Goal: Task Accomplishment & Management: Manage account settings

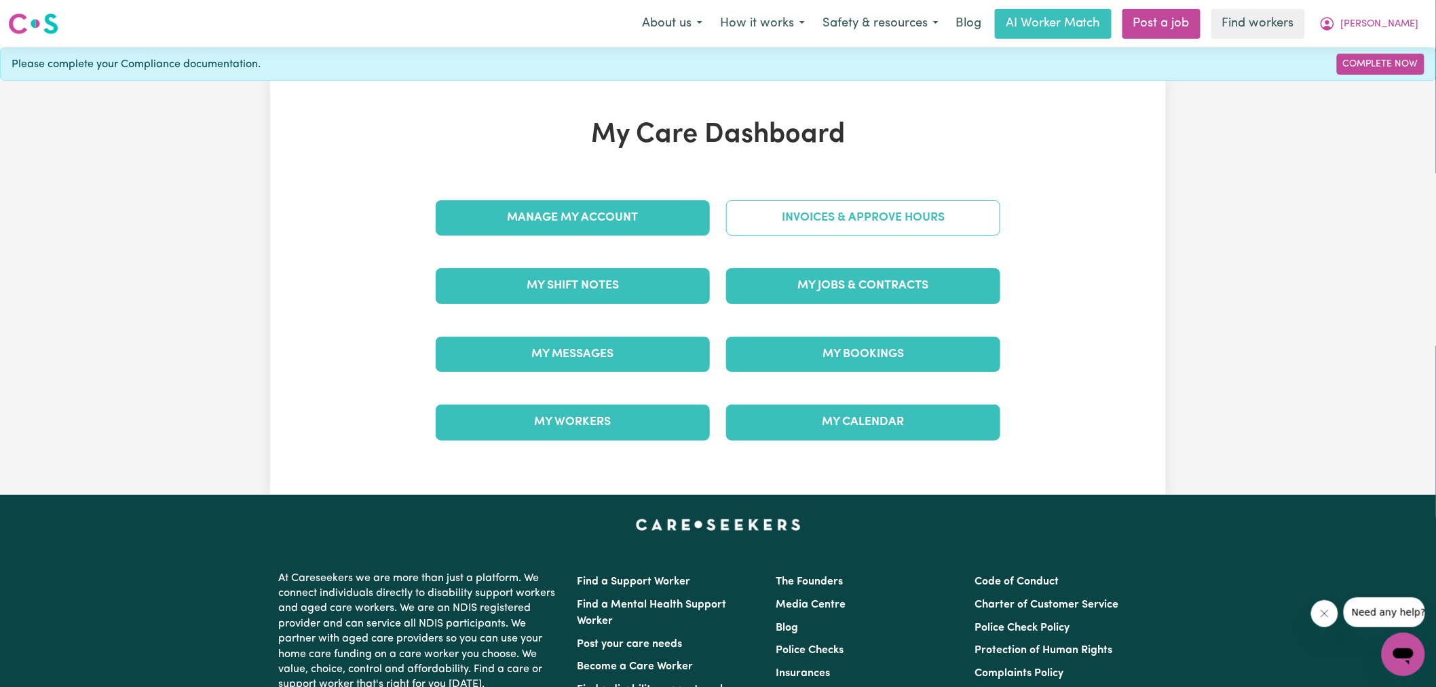
click at [884, 219] on link "Invoices & Approve Hours" at bounding box center [863, 217] width 274 height 35
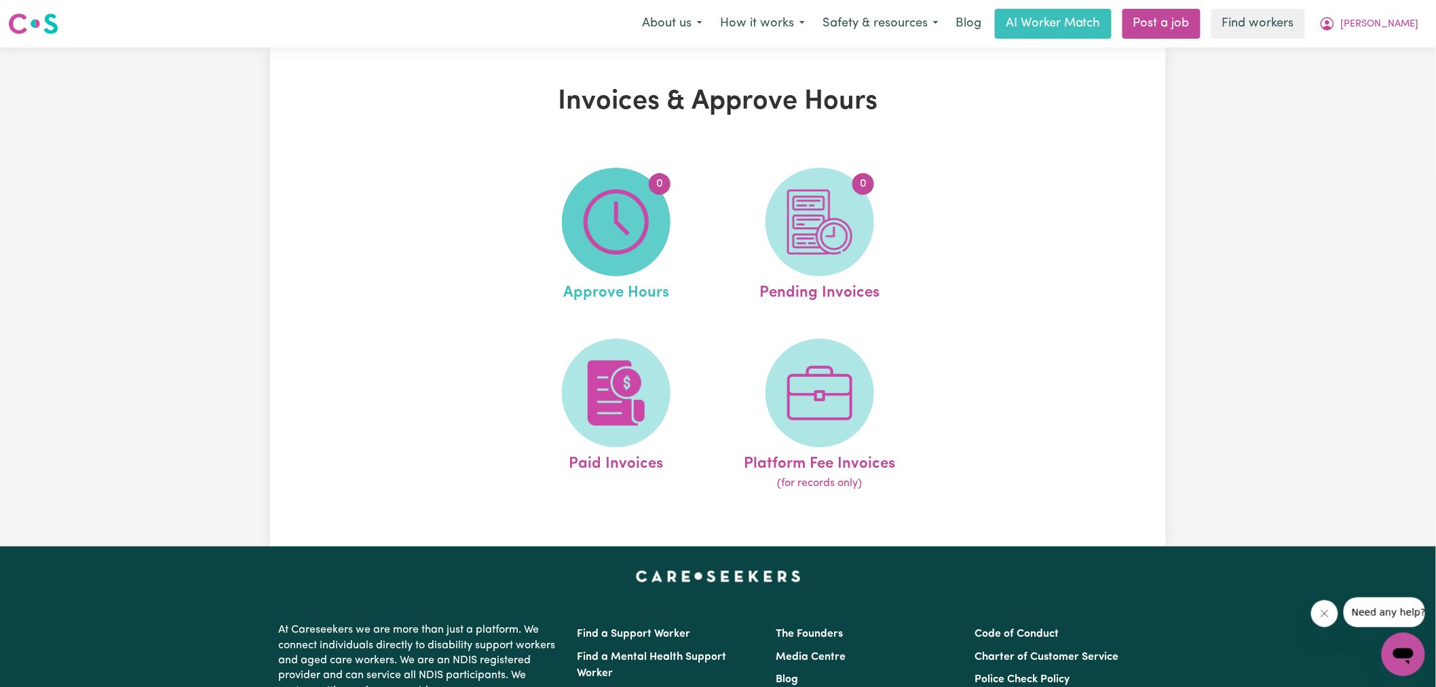
click at [632, 223] on img at bounding box center [616, 221] width 65 height 65
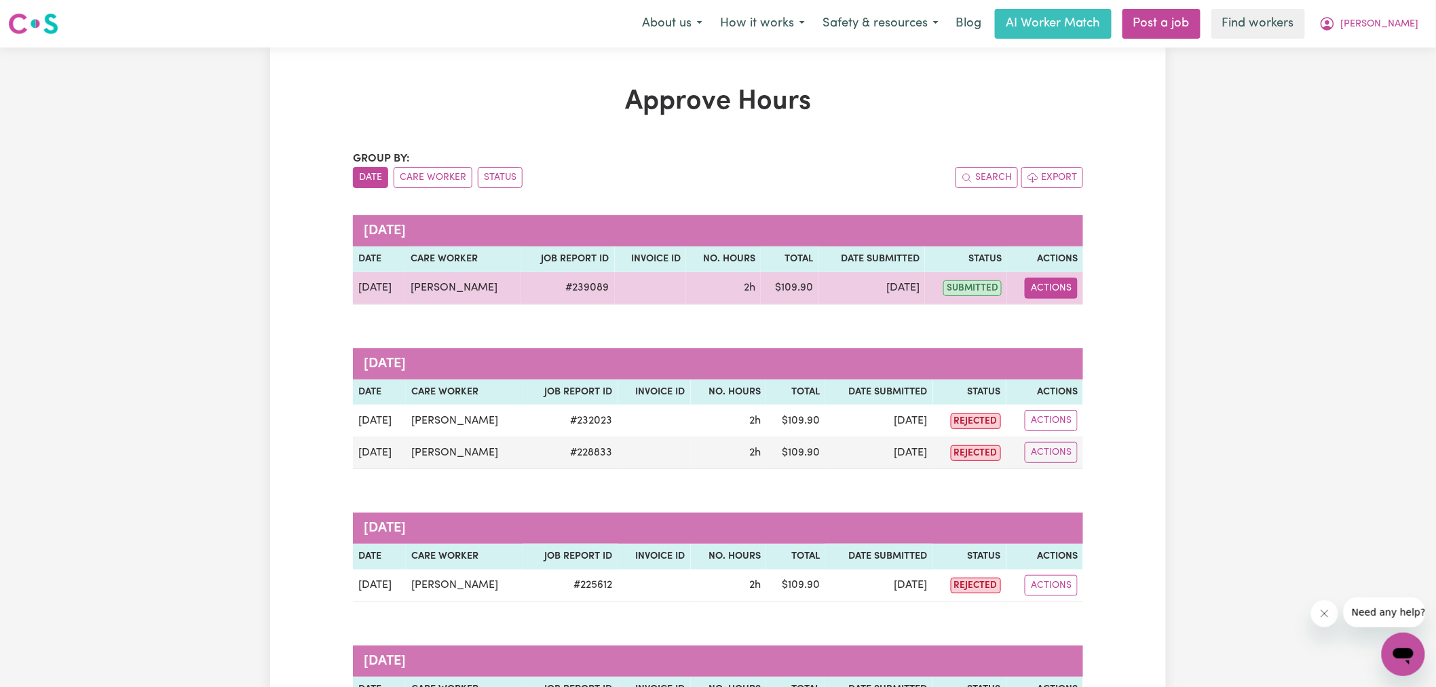
click at [1040, 294] on button "Actions" at bounding box center [1051, 288] width 53 height 21
click at [1049, 322] on link "View Job Report" at bounding box center [1086, 319] width 116 height 27
select select "pm"
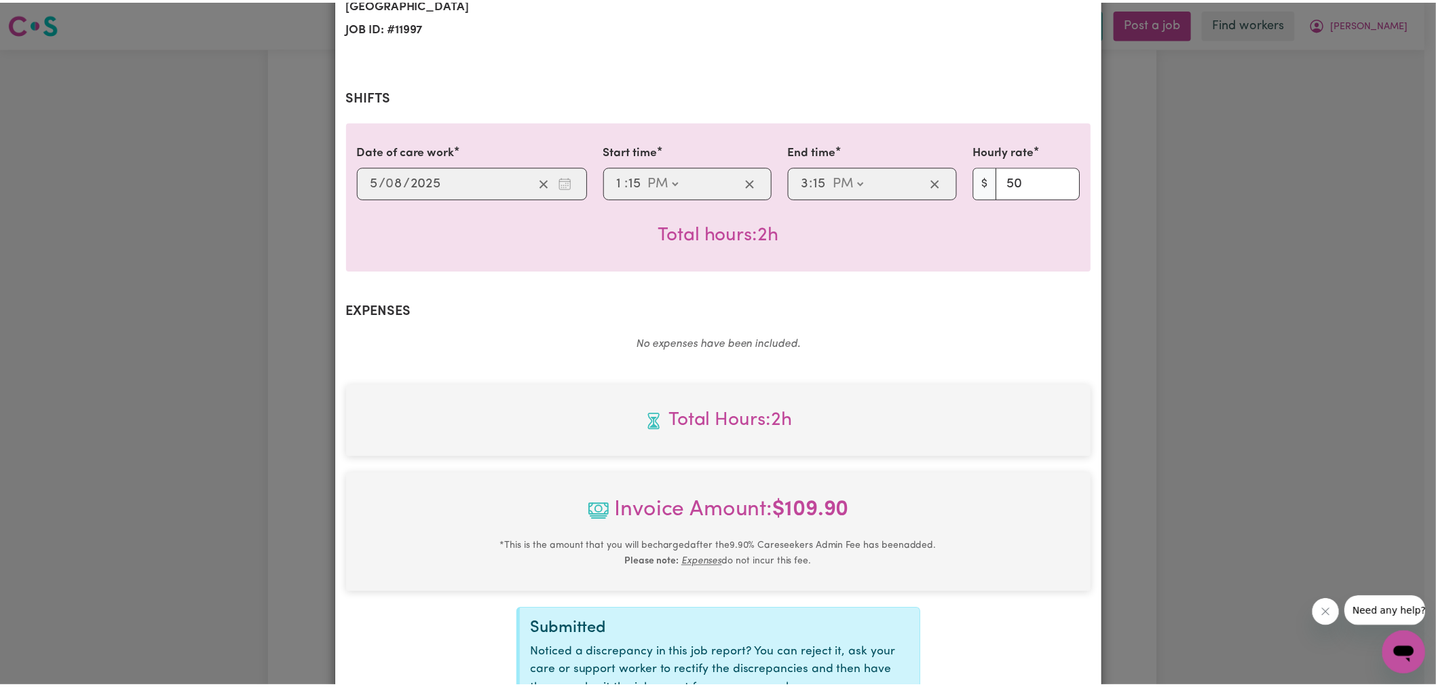
scroll to position [360, 0]
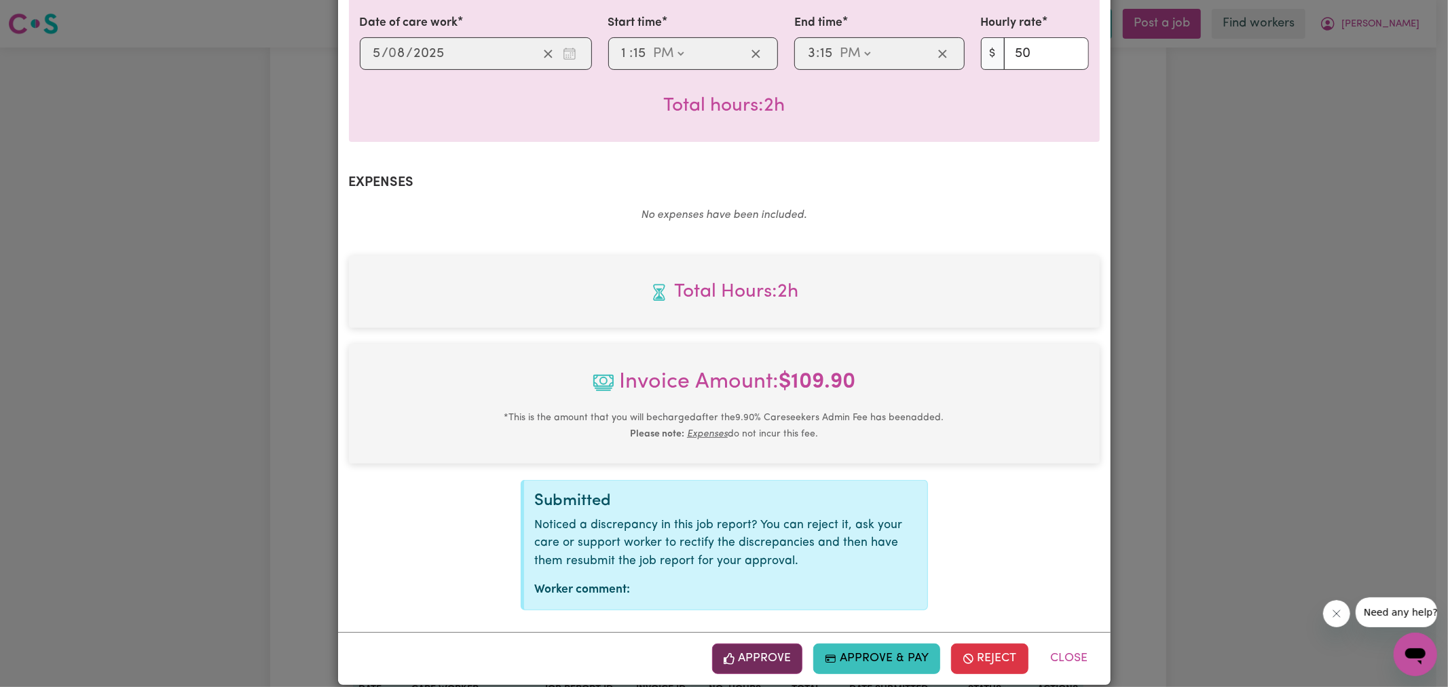
click at [771, 650] on button "Approve" at bounding box center [757, 658] width 91 height 30
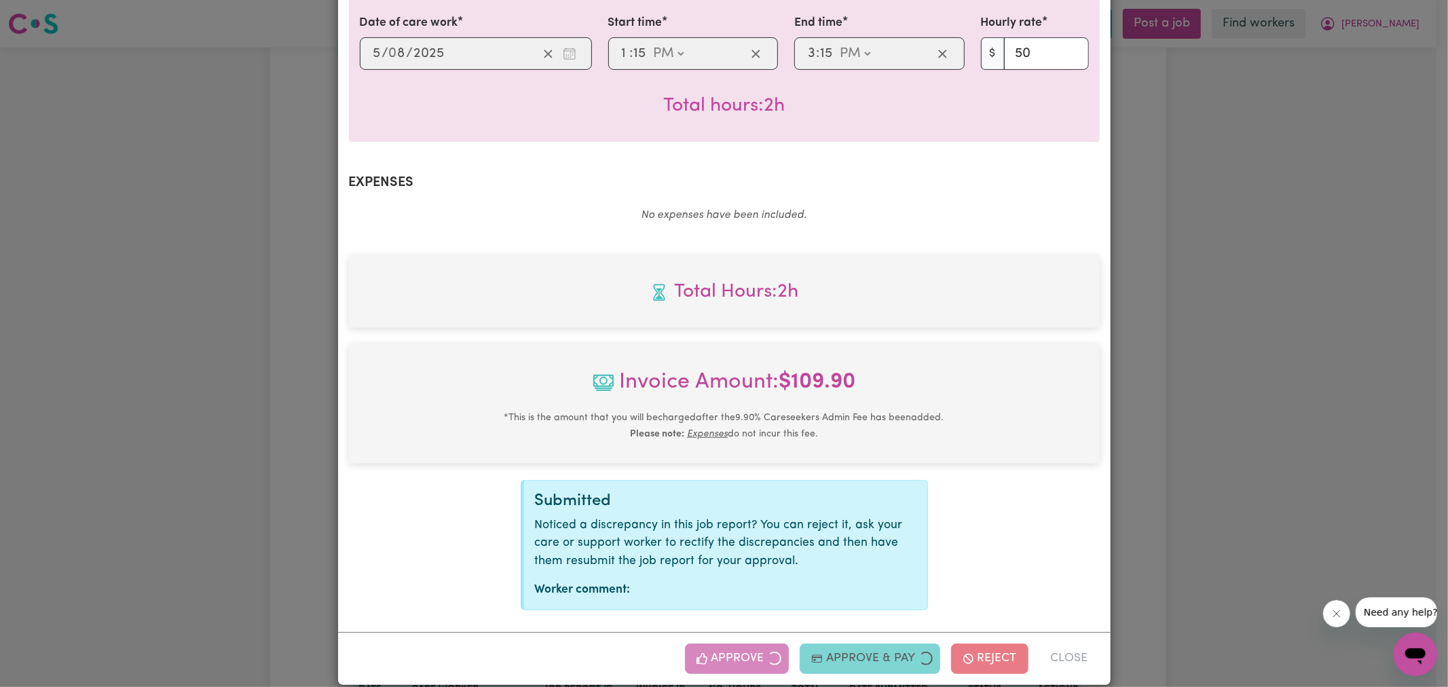
click at [1369, 352] on div "Job Report # 239089 - [PERSON_NAME] Summary Job report # 239089 Client name: [P…" at bounding box center [724, 343] width 1448 height 687
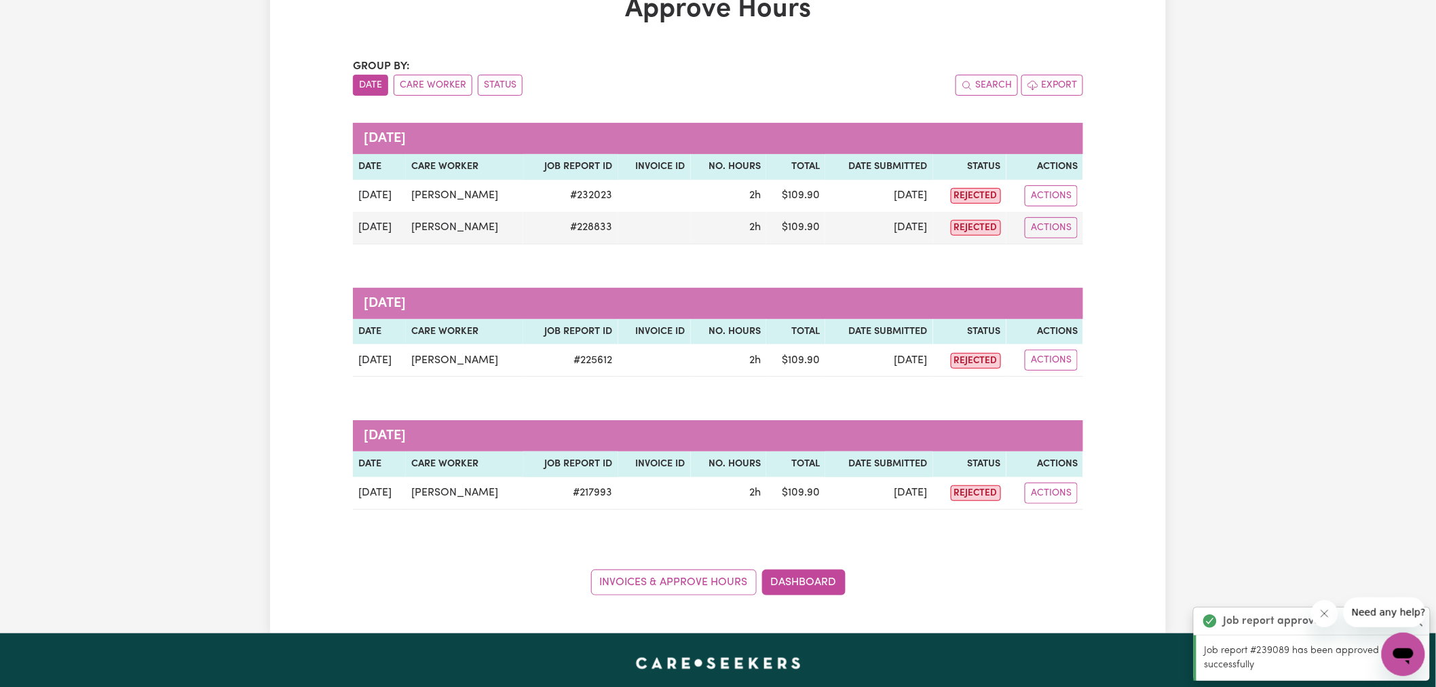
click at [818, 565] on div "Invoices & Approve Hours Dashboard" at bounding box center [718, 574] width 730 height 42
click at [831, 581] on link "Dashboard" at bounding box center [803, 582] width 83 height 26
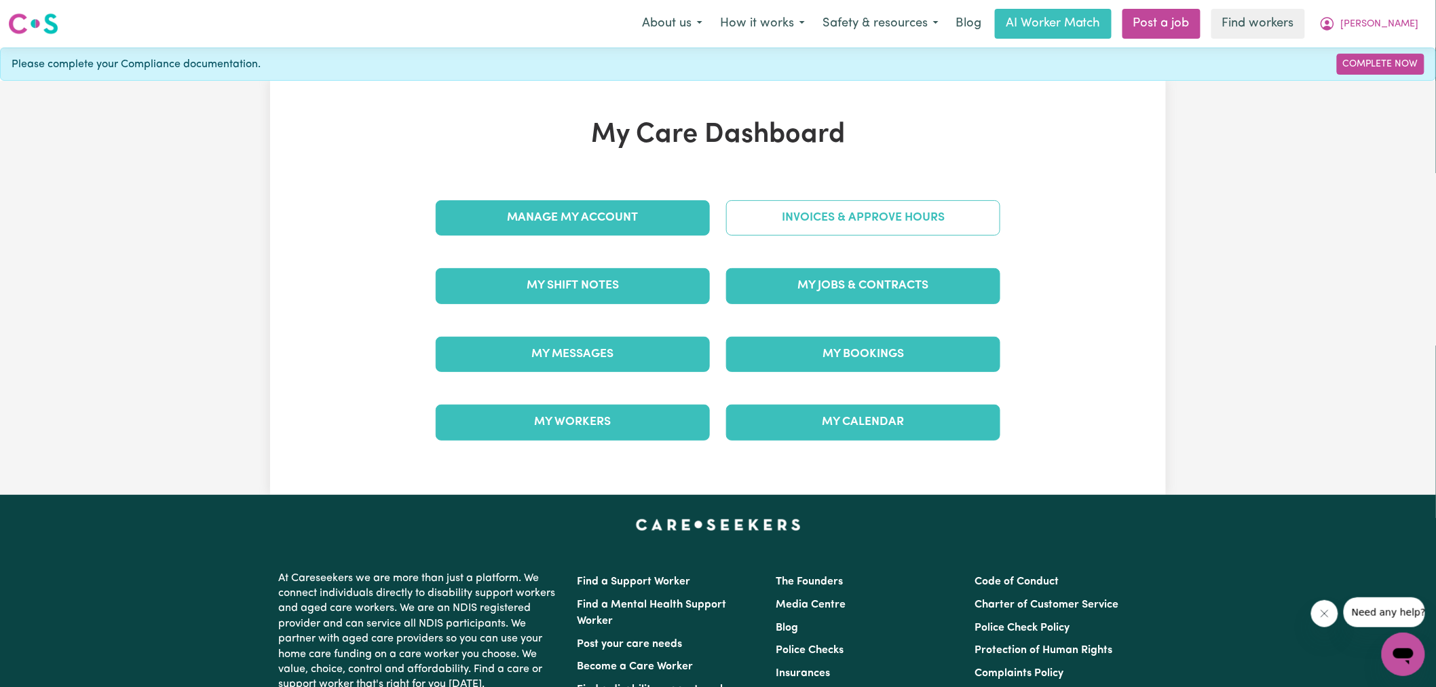
click at [835, 231] on link "Invoices & Approve Hours" at bounding box center [863, 217] width 274 height 35
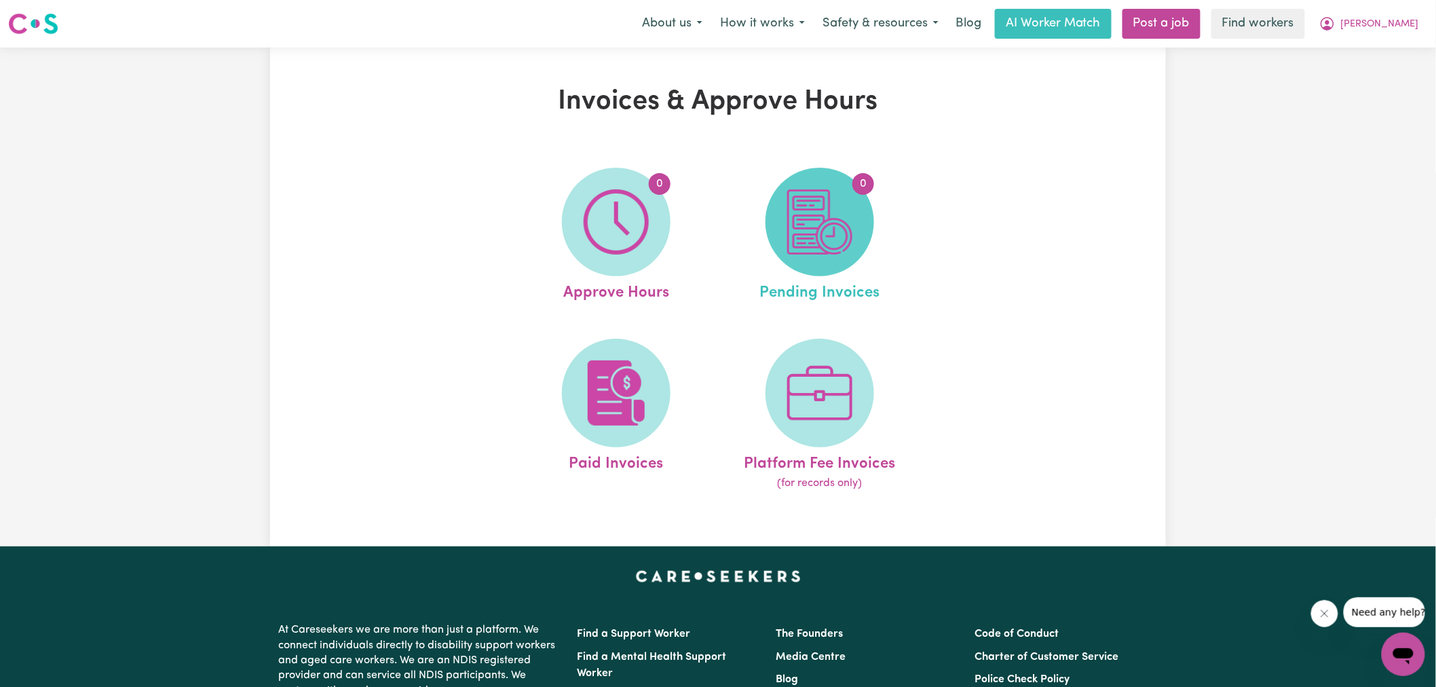
click at [842, 244] on img at bounding box center [819, 221] width 65 height 65
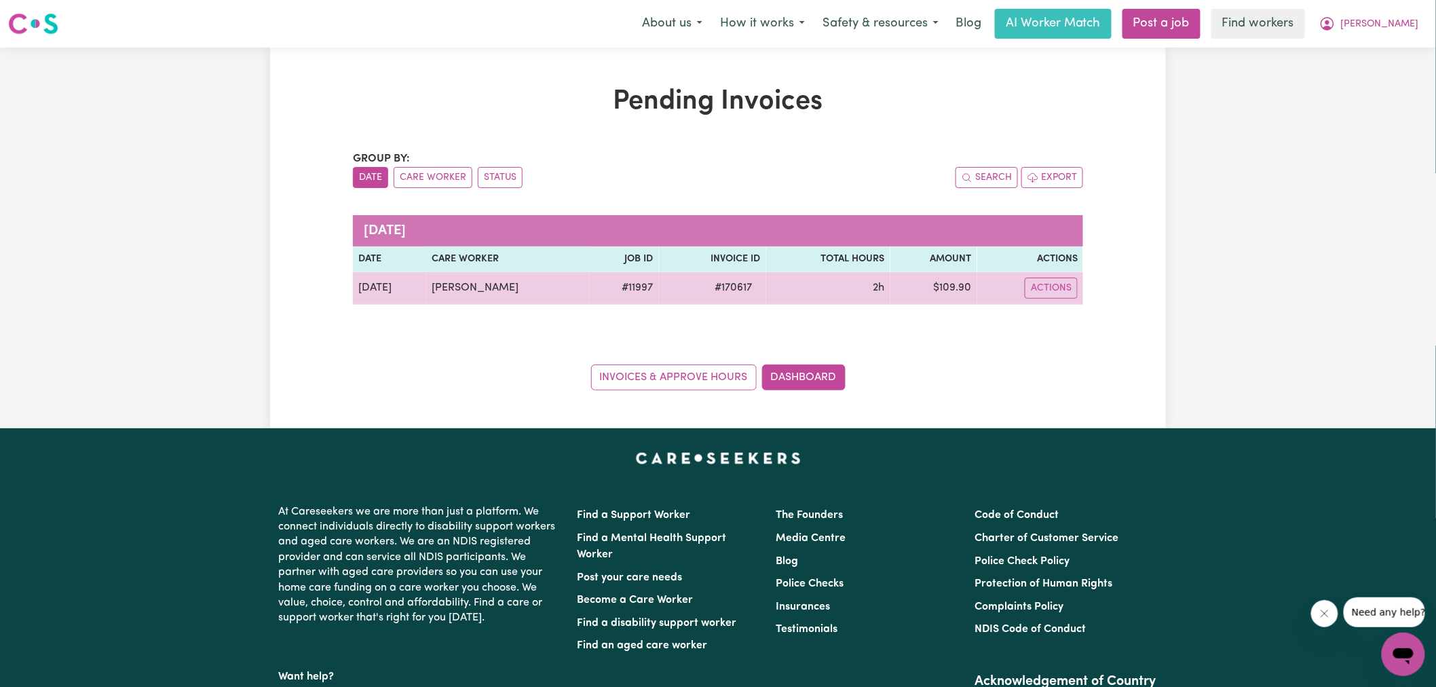
click at [725, 280] on span "# 170617" at bounding box center [734, 288] width 54 height 16
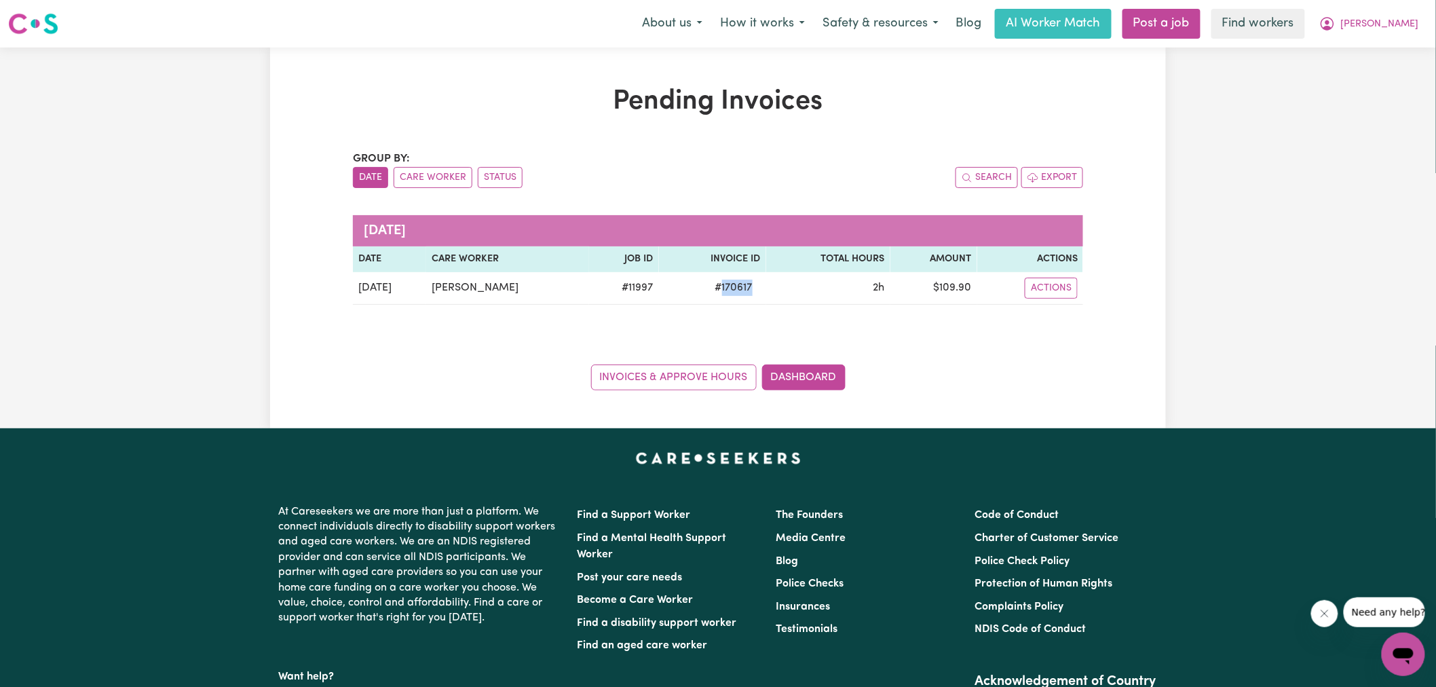
copy span "170617"
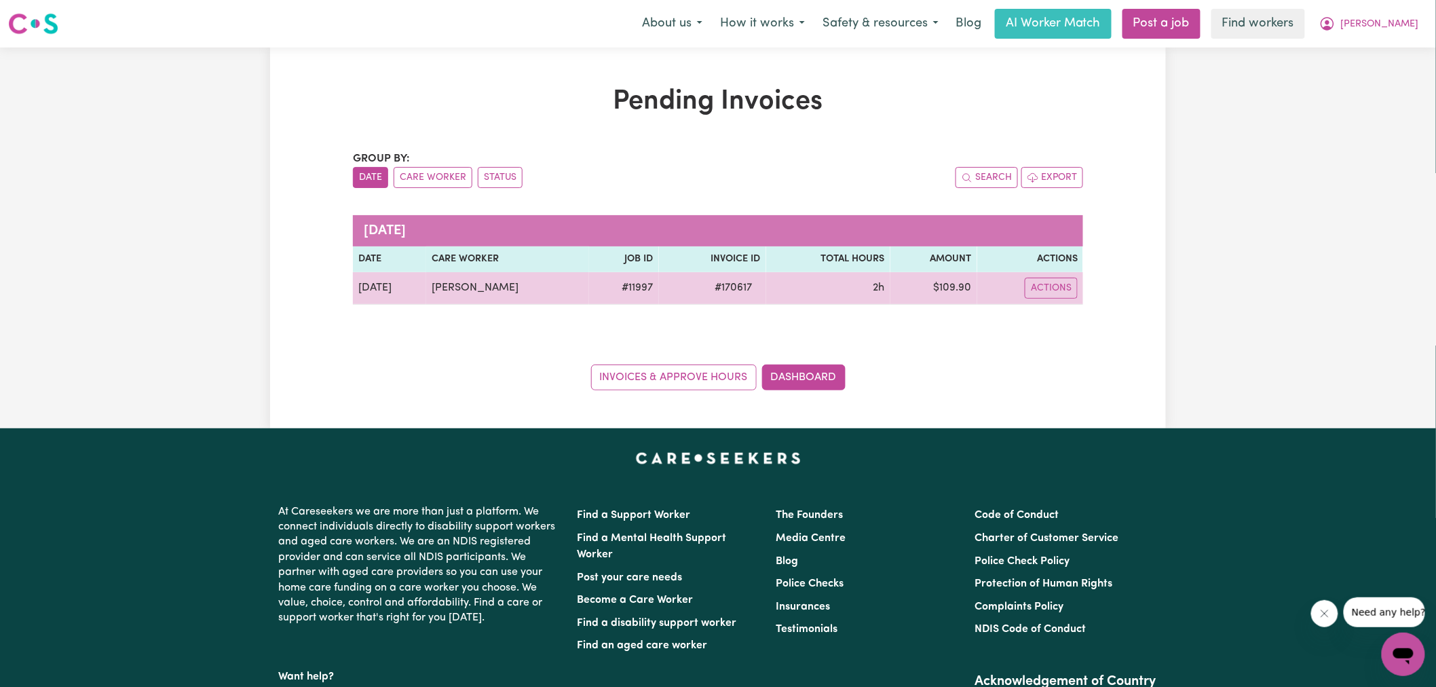
click at [949, 286] on td "$ 109.90" at bounding box center [933, 288] width 87 height 33
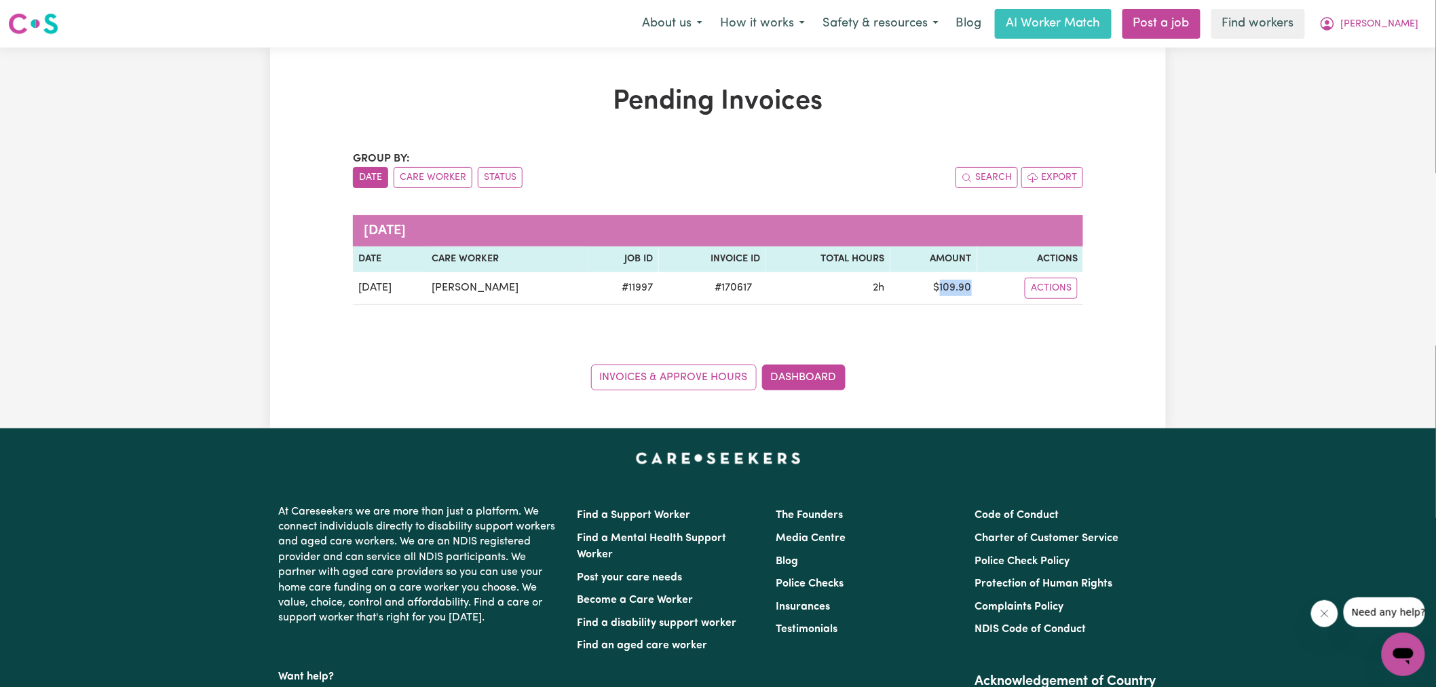
copy td "109.90"
drag, startPoint x: 1378, startPoint y: 18, endPoint x: 1376, endPoint y: 31, distance: 13.1
click at [1376, 18] on button "[PERSON_NAME]" at bounding box center [1369, 24] width 117 height 29
drag, startPoint x: 1376, startPoint y: 31, endPoint x: 1368, endPoint y: 72, distance: 42.1
click at [1368, 72] on link "Logout" at bounding box center [1373, 78] width 107 height 26
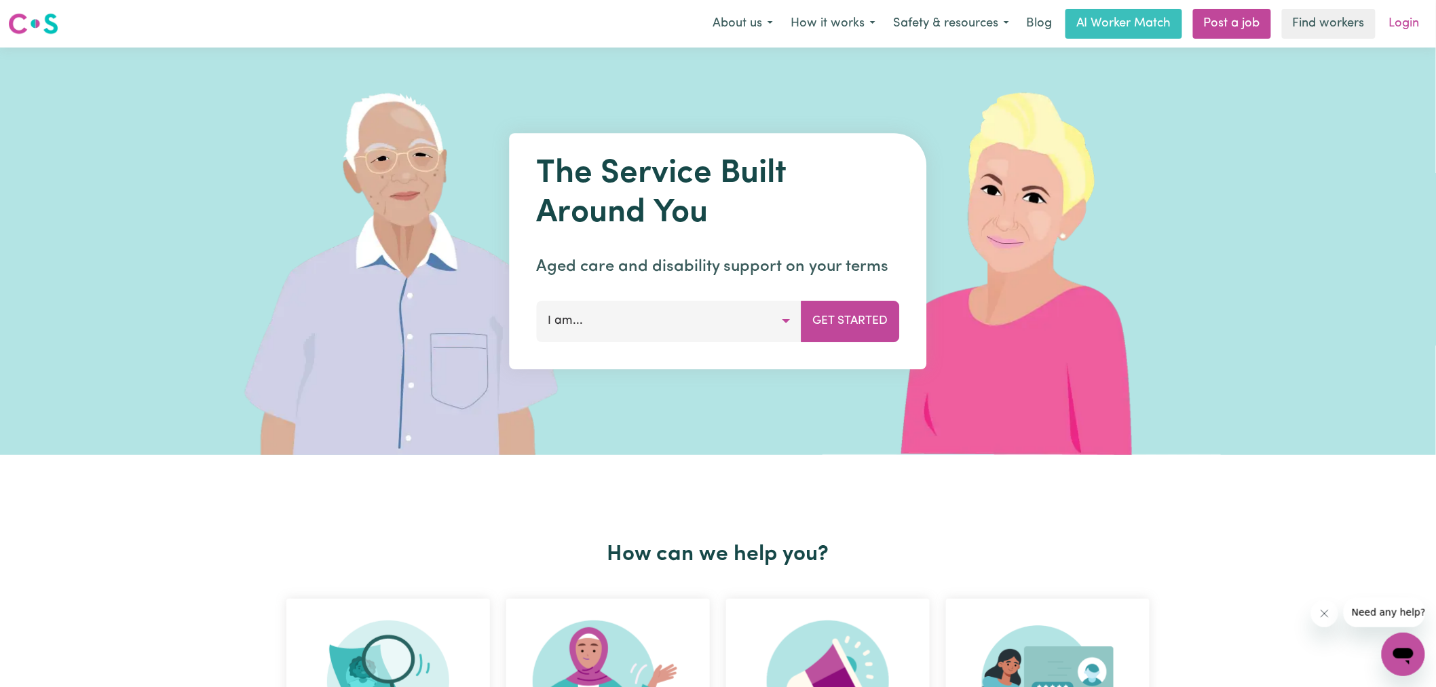
click at [1406, 21] on link "Login" at bounding box center [1404, 24] width 47 height 30
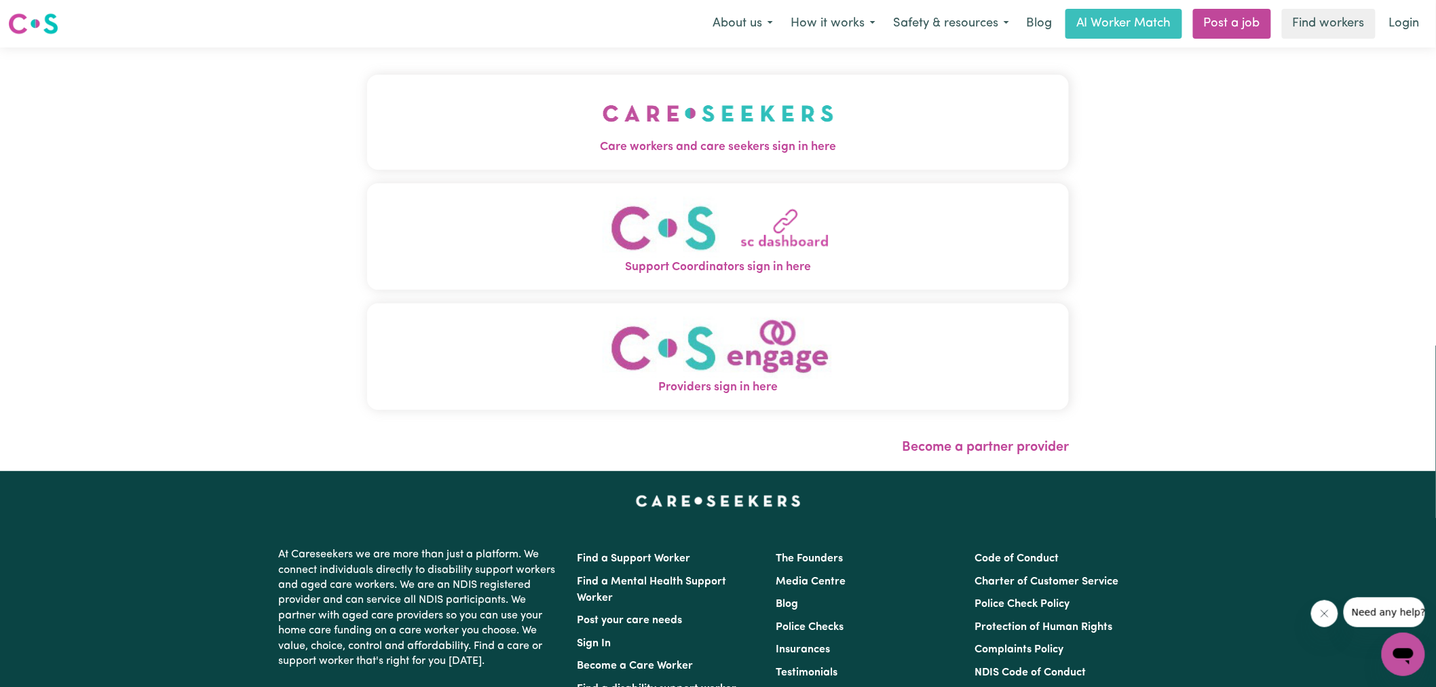
click at [642, 139] on span "Care workers and care seekers sign in here" at bounding box center [718, 147] width 702 height 18
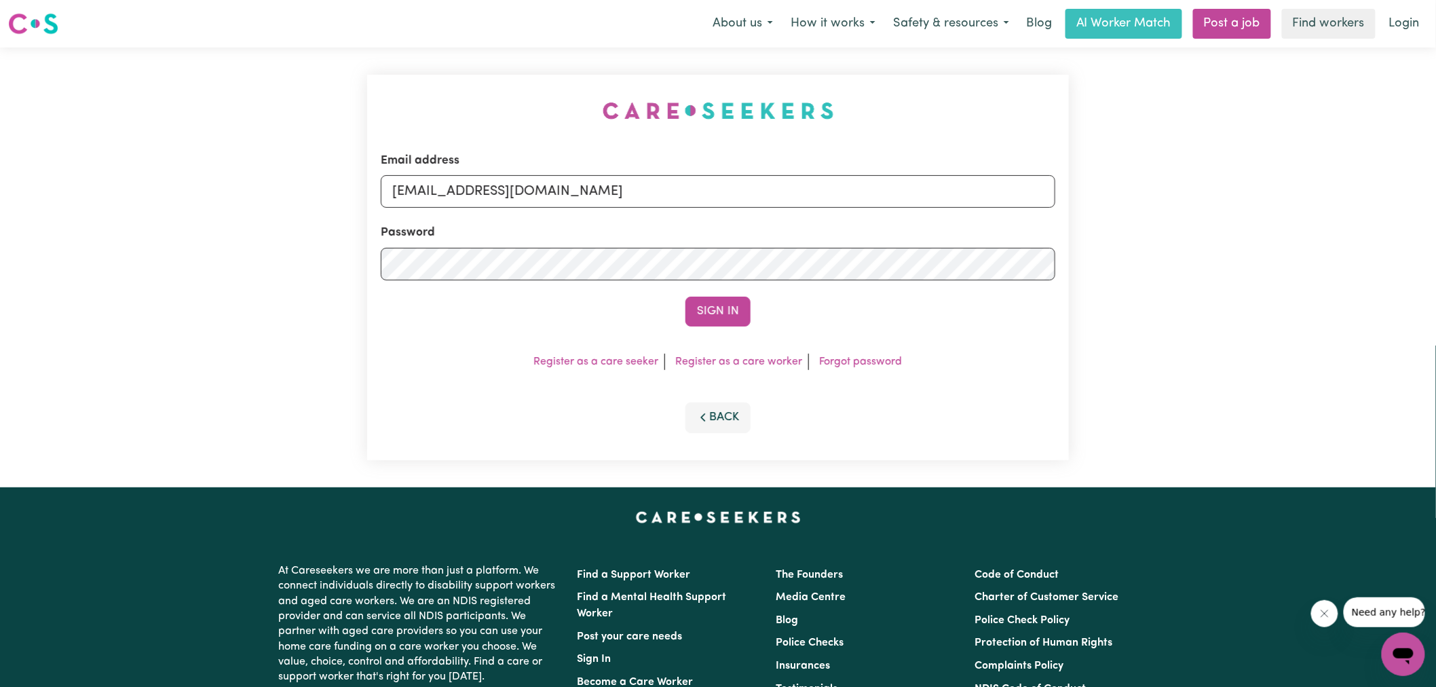
click at [409, 105] on div "Email address [EMAIL_ADDRESS][DOMAIN_NAME] Password Sign In Register as a care …" at bounding box center [718, 268] width 718 height 440
drag, startPoint x: 463, startPoint y: 194, endPoint x: 1427, endPoint y: 249, distance: 966.0
click at [1427, 249] on div "Email address [EMAIL_ADDRESS][DOMAIN_NAME] Password Sign In Register as a care …" at bounding box center [718, 268] width 1436 height 440
type input "[EMAIL_ADDRESS][DOMAIN_NAME]"
click at [685, 297] on button "Sign In" at bounding box center [717, 312] width 65 height 30
